Goal: Task Accomplishment & Management: Manage account settings

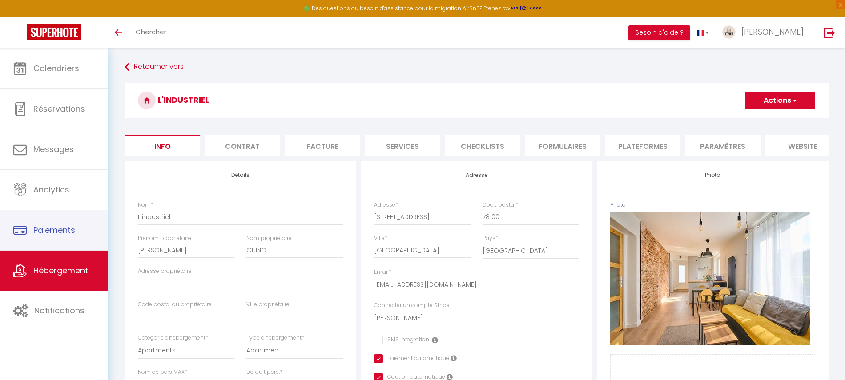
select select "4"
select select "2"
select select "16:00"
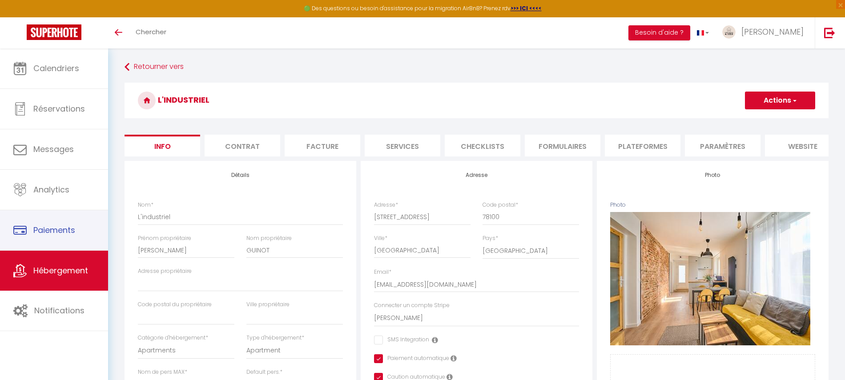
select select "23:45"
select select "10:00"
select select "30"
select select "120"
select select "15587"
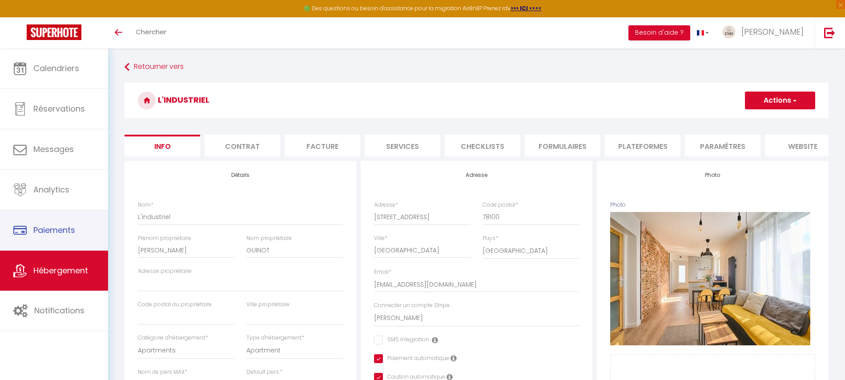
select select "28"
select select "23671"
click at [75, 260] on link "Hébergement" at bounding box center [54, 271] width 108 height 40
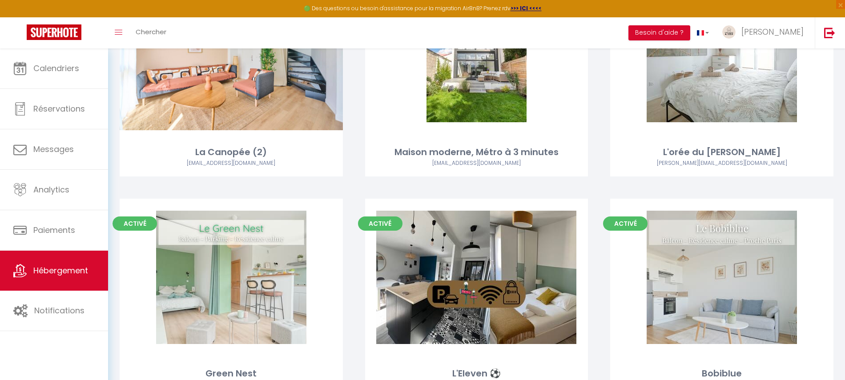
scroll to position [1027, 0]
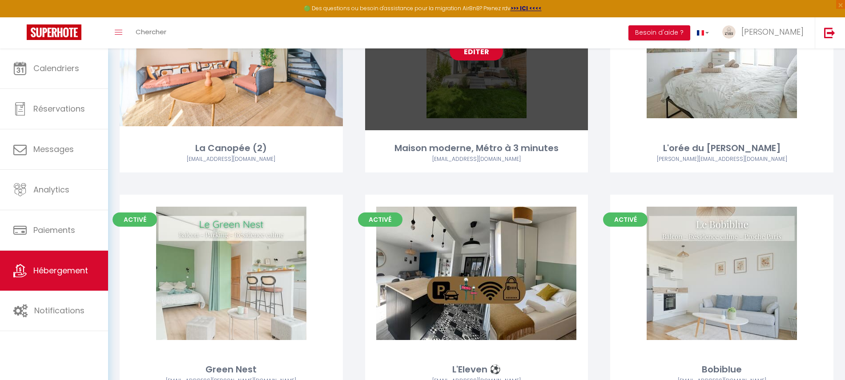
click at [480, 54] on link "Editer" at bounding box center [476, 52] width 53 height 18
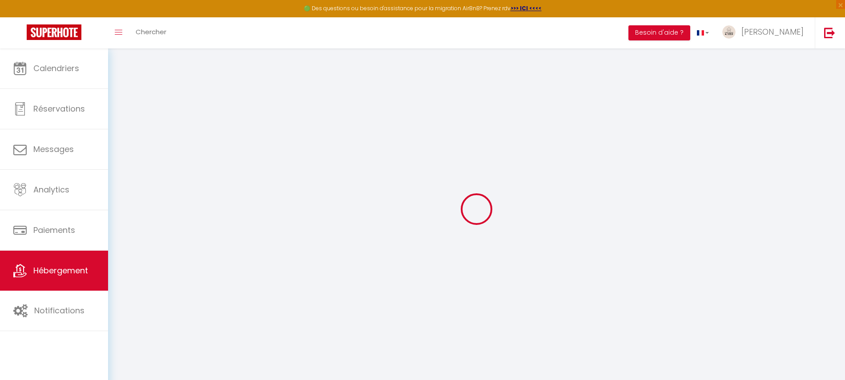
select select
checkbox input "false"
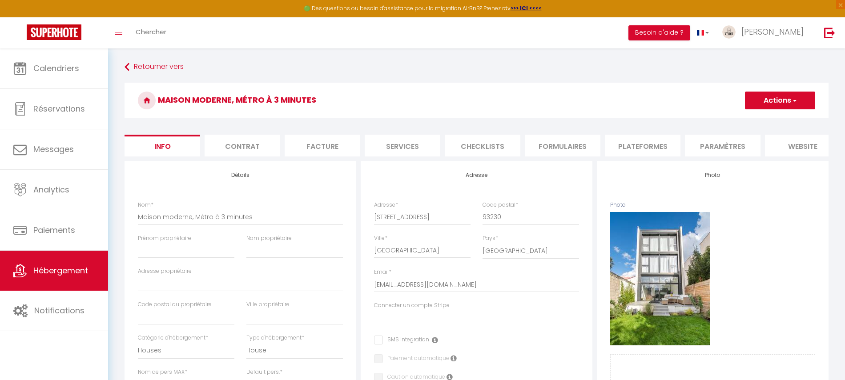
select select
checkbox input "false"
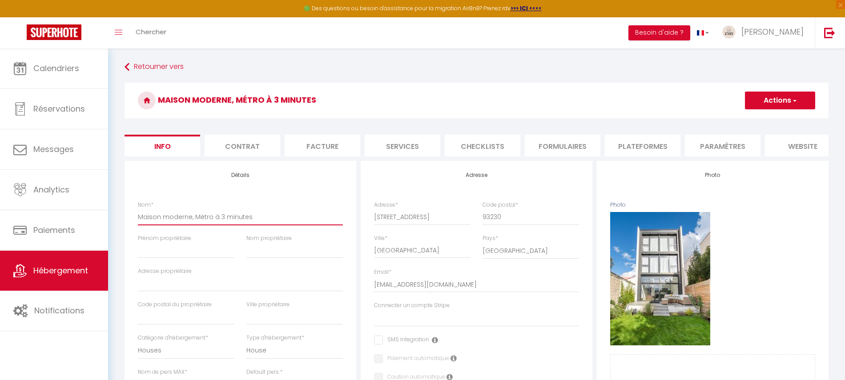
click at [222, 224] on input "Maison moderne, Métro à 3 minutes" at bounding box center [240, 217] width 205 height 16
type input "V"
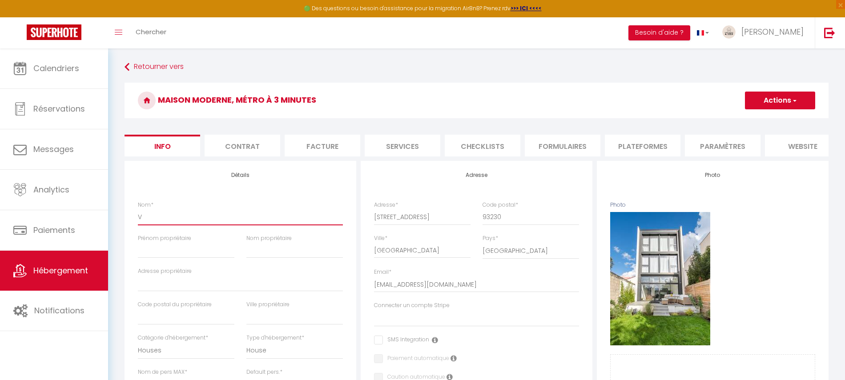
select select
checkbox input "false"
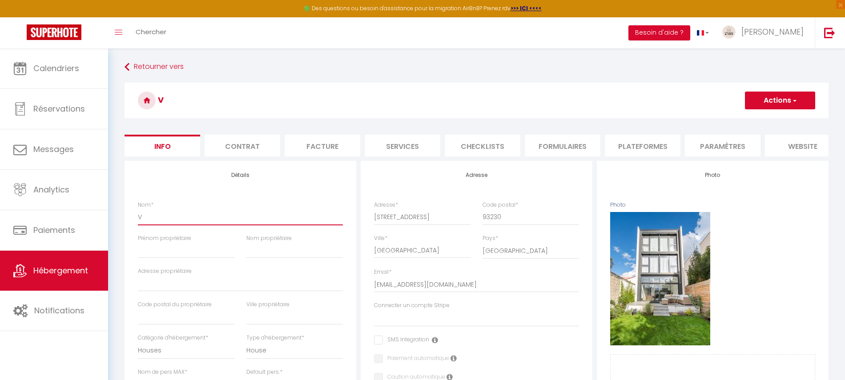
type input "Vi"
select select
checkbox input "false"
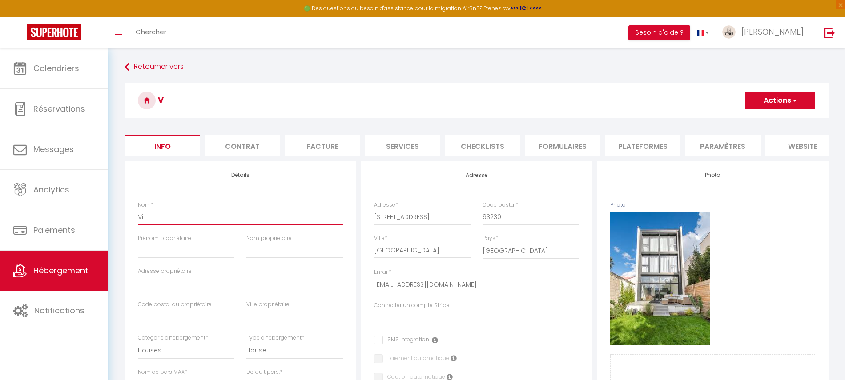
checkbox input "false"
type input "Vil"
select select
checkbox input "false"
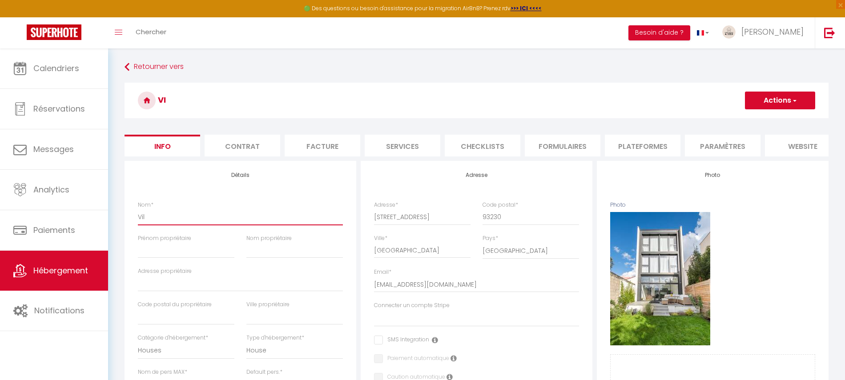
checkbox input "false"
type input "Vill"
select select
checkbox input "false"
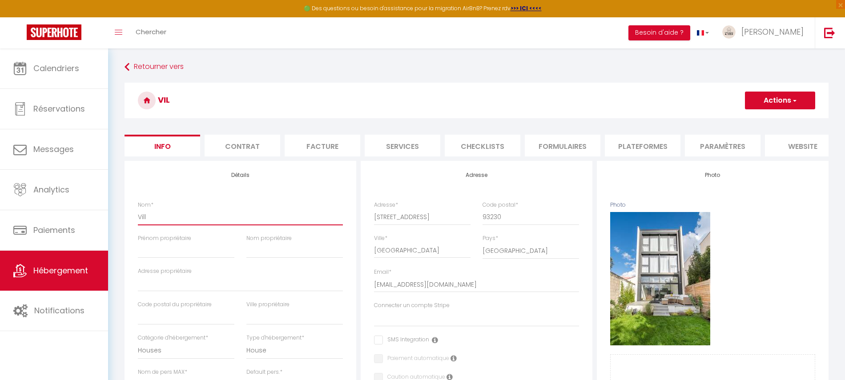
checkbox input "false"
type input "Villa"
select select
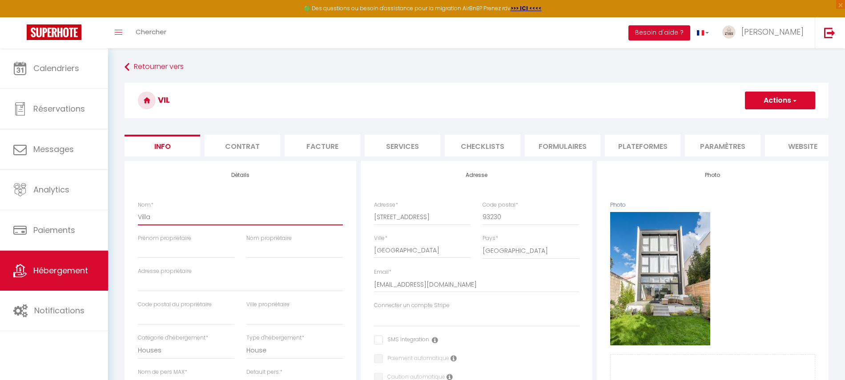
checkbox input "false"
type input "Villa"
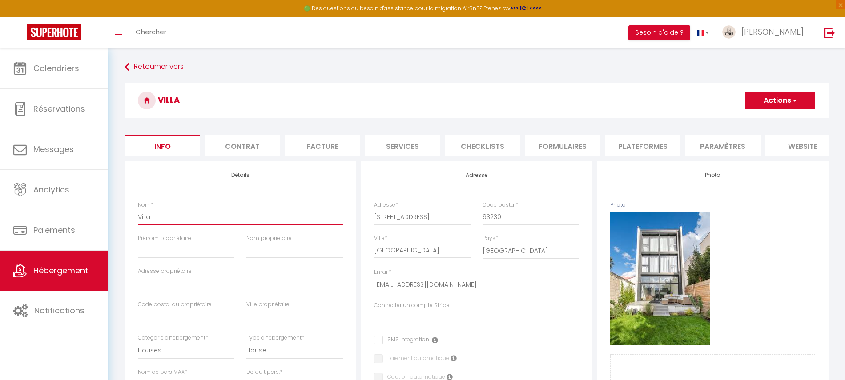
select select
checkbox input "false"
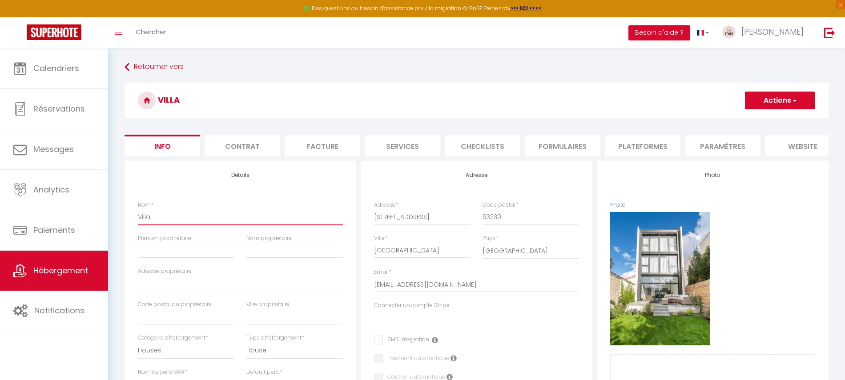
type input "Villa L"
select select
checkbox input "false"
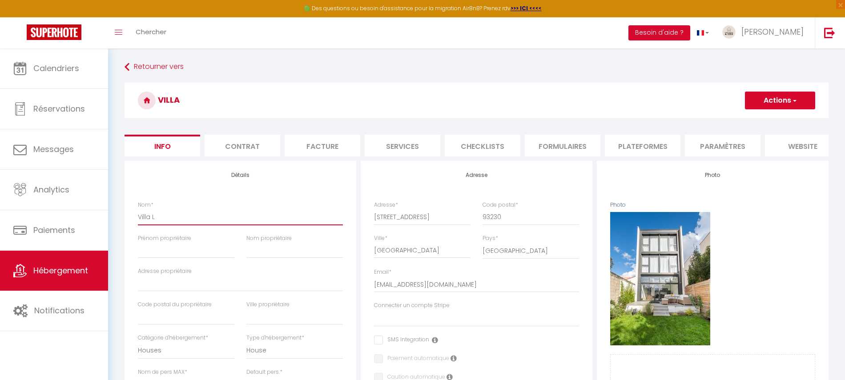
checkbox input "false"
type input "[GEOGRAPHIC_DATA]"
select select
checkbox input "false"
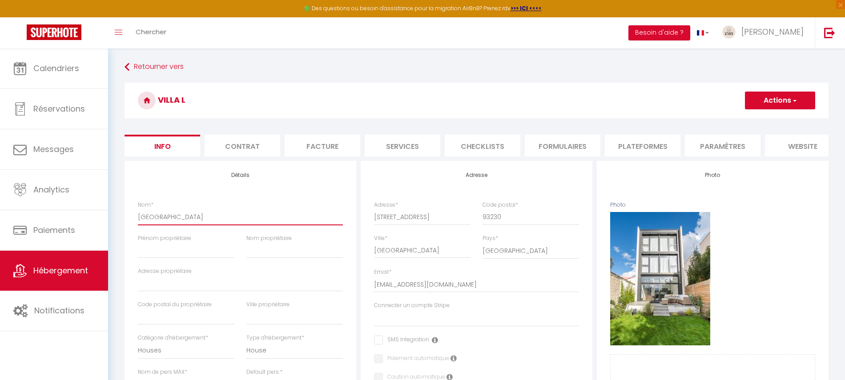
checkbox input "false"
type input "Villa Lay"
select select
checkbox input "false"
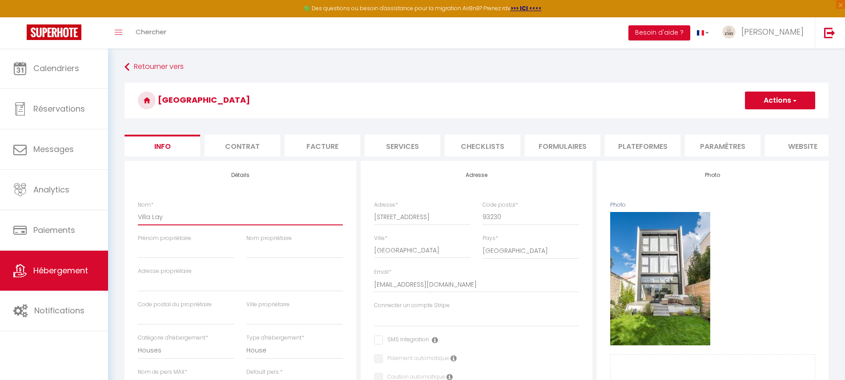
checkbox input "false"
type input "Villa Laya"
select select
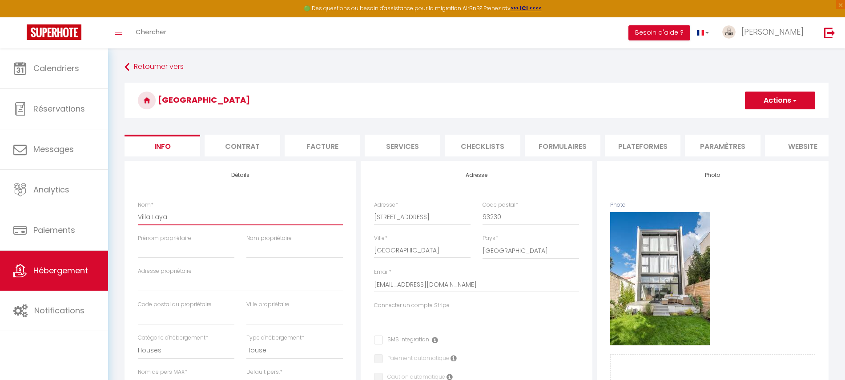
checkbox input "false"
type input "Villa Layal"
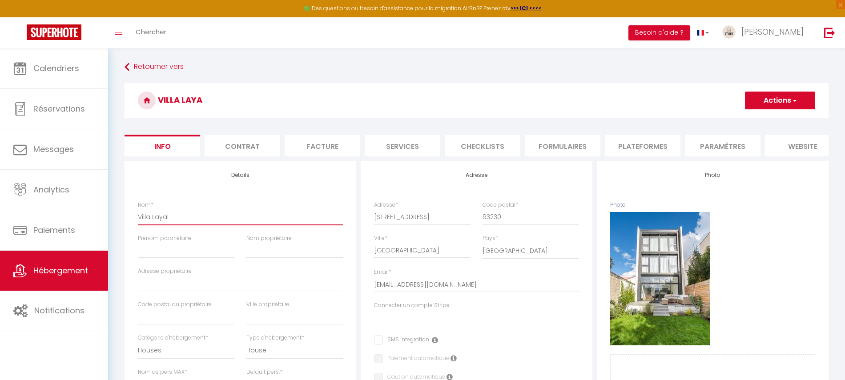
select select
checkbox input "false"
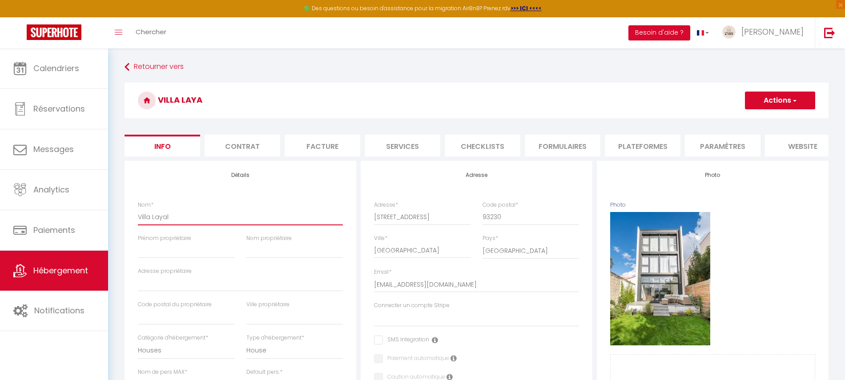
type input "Villa Layali"
select select
checkbox input "false"
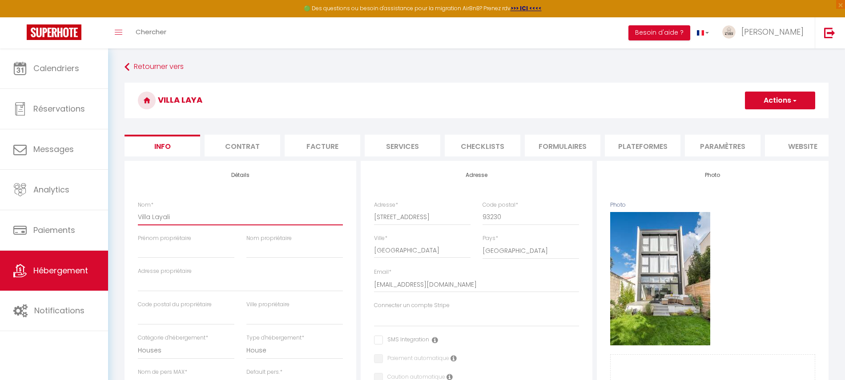
checkbox input "false"
type input "Villa Layali"
click at [785, 100] on button "Actions" at bounding box center [780, 101] width 70 height 18
click at [757, 118] on input "Enregistrer" at bounding box center [745, 120] width 33 height 9
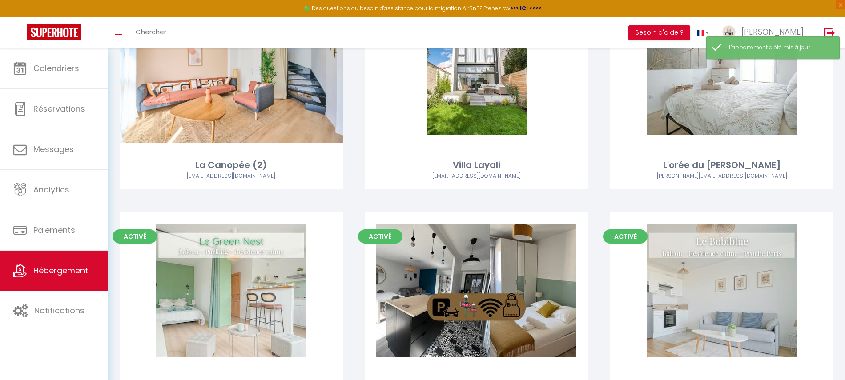
scroll to position [1010, 0]
